Goal: Task Accomplishment & Management: Use online tool/utility

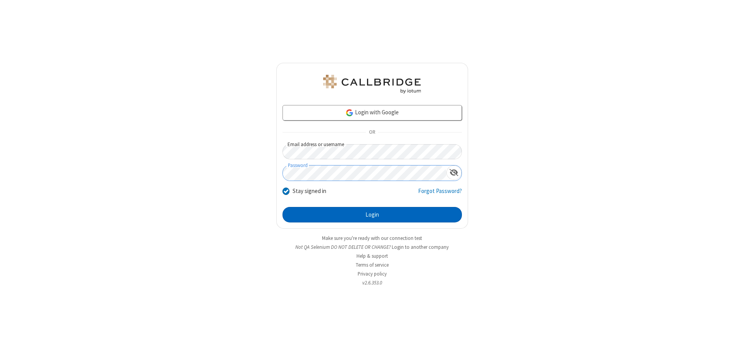
click at [372, 215] on button "Login" at bounding box center [371, 214] width 179 height 15
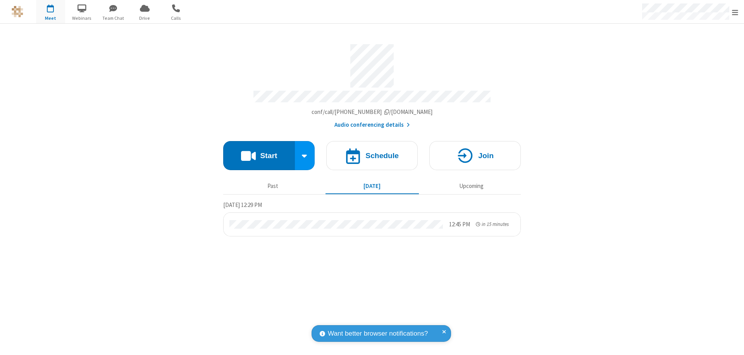
click at [735, 12] on span "Open menu" at bounding box center [735, 13] width 6 height 8
click at [145, 18] on span "Drive" at bounding box center [144, 18] width 29 height 7
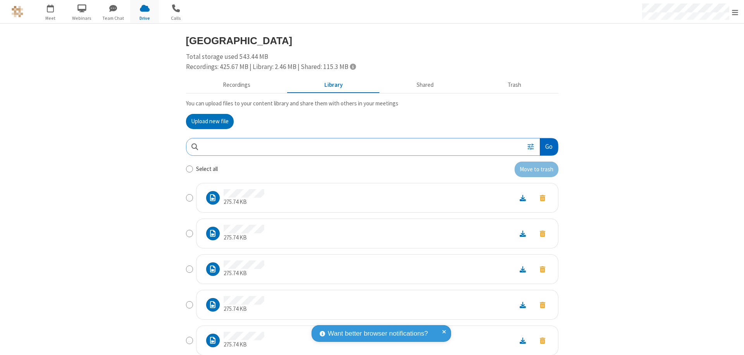
click at [546, 146] on button "Go" at bounding box center [549, 146] width 18 height 17
click at [210, 121] on button "Upload new file" at bounding box center [210, 121] width 48 height 15
